Goal: Information Seeking & Learning: Check status

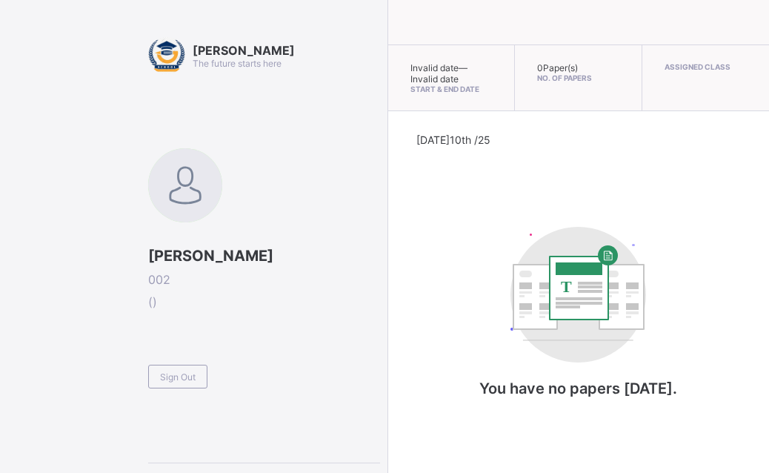
click at [429, 139] on span "[DATE] 10th /25" at bounding box center [453, 139] width 74 height 13
click at [537, 81] on span "No. of Papers" at bounding box center [578, 77] width 82 height 9
